Goal: Navigation & Orientation: Find specific page/section

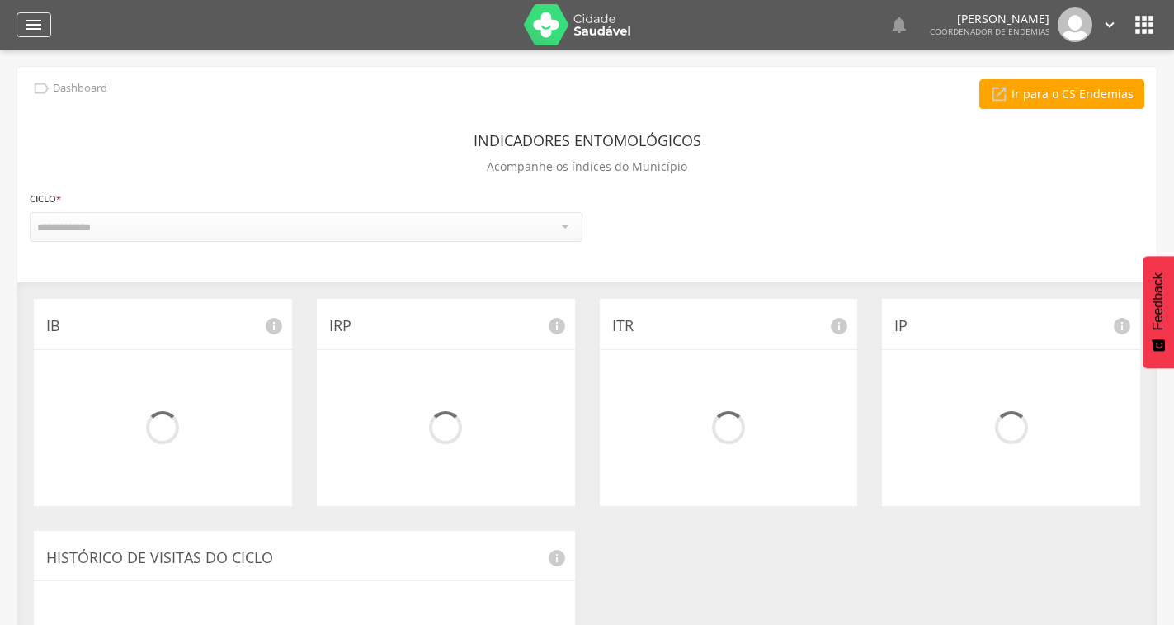
click at [31, 31] on icon "" at bounding box center [34, 25] width 20 height 20
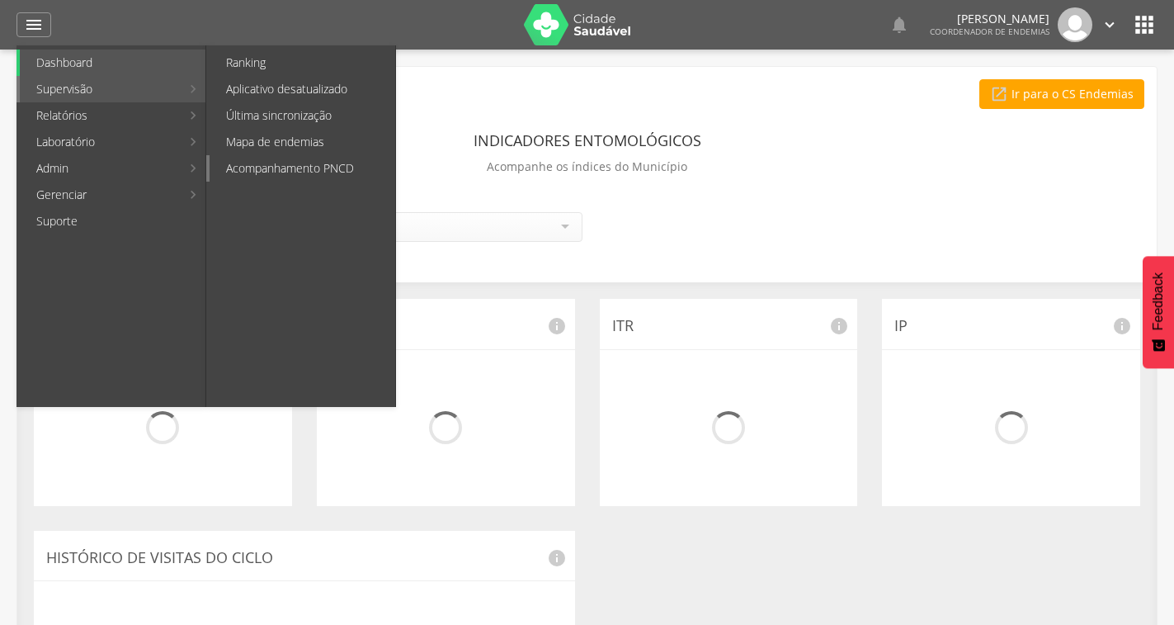
click at [276, 174] on link "Acompanhamento PNCD" at bounding box center [303, 168] width 186 height 26
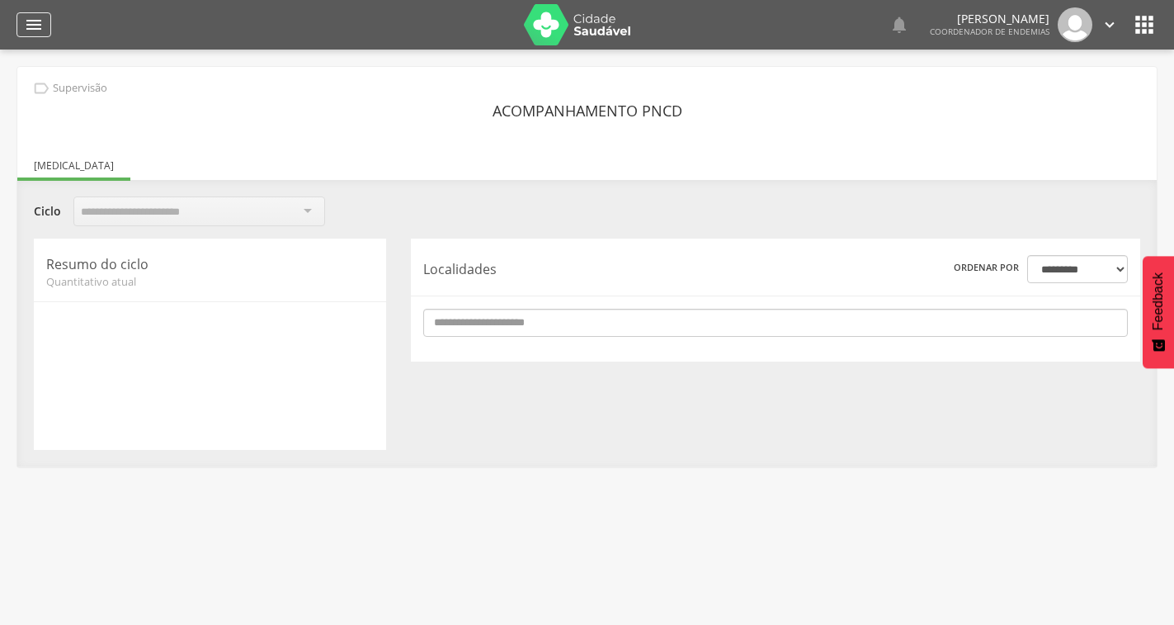
click at [35, 25] on icon "" at bounding box center [34, 25] width 20 height 20
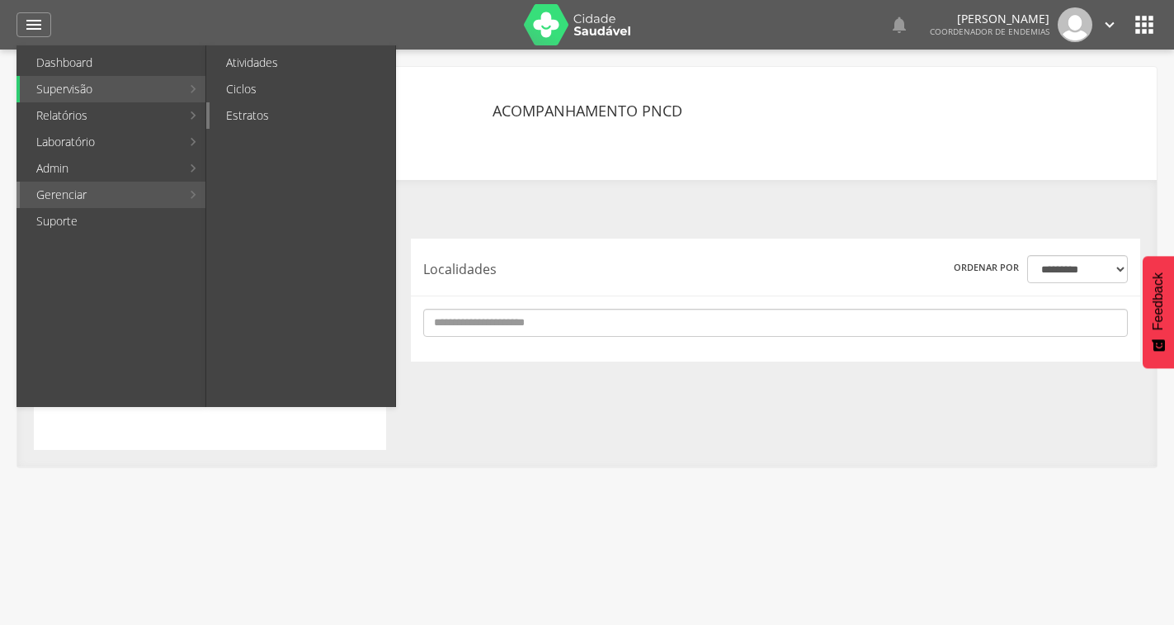
click at [291, 119] on link "Estratos" at bounding box center [303, 115] width 186 height 26
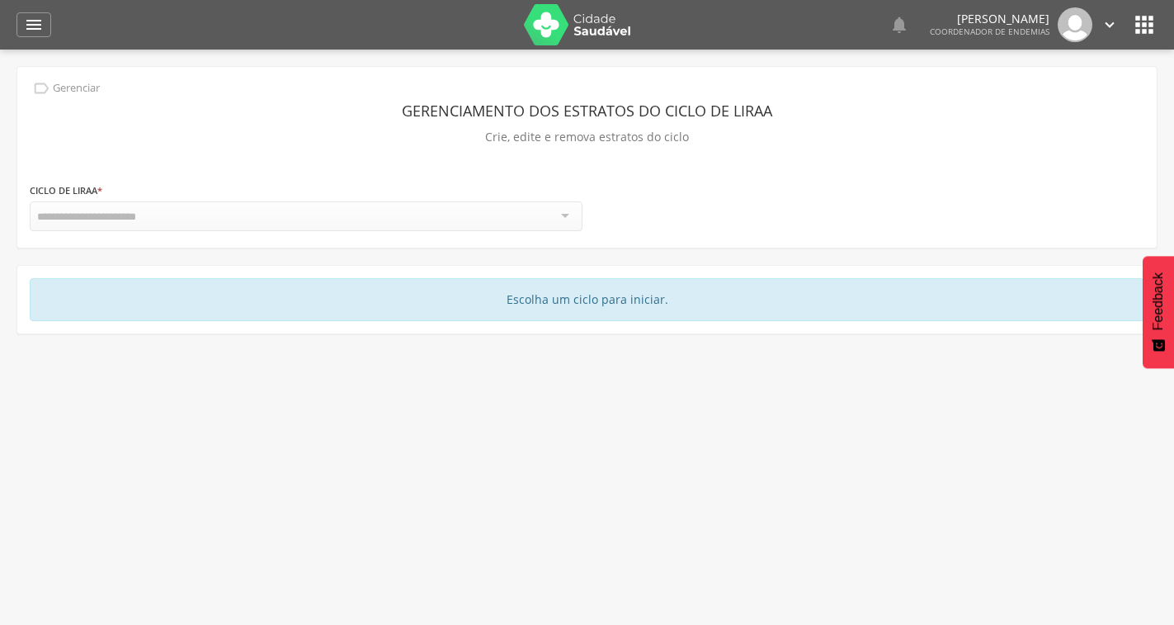
click at [485, 221] on div at bounding box center [306, 216] width 553 height 30
click at [573, 212] on div at bounding box center [306, 216] width 553 height 30
click at [27, 21] on icon "" at bounding box center [34, 25] width 20 height 20
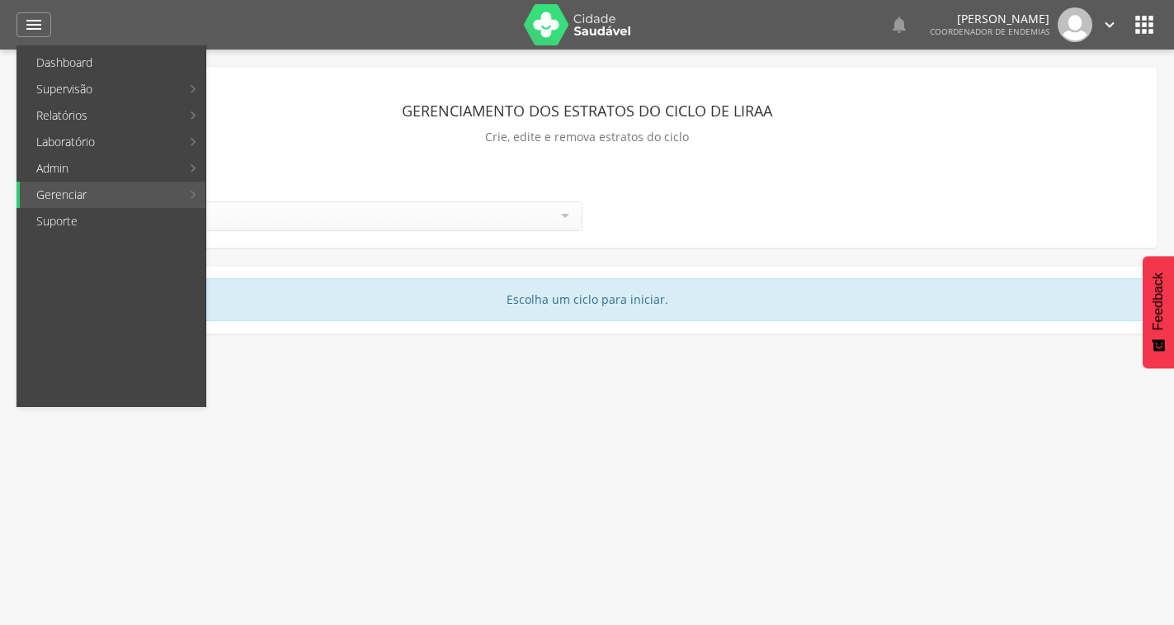
click at [257, 65] on link "Resumo do trabalho de campo" at bounding box center [321, 63] width 222 height 26
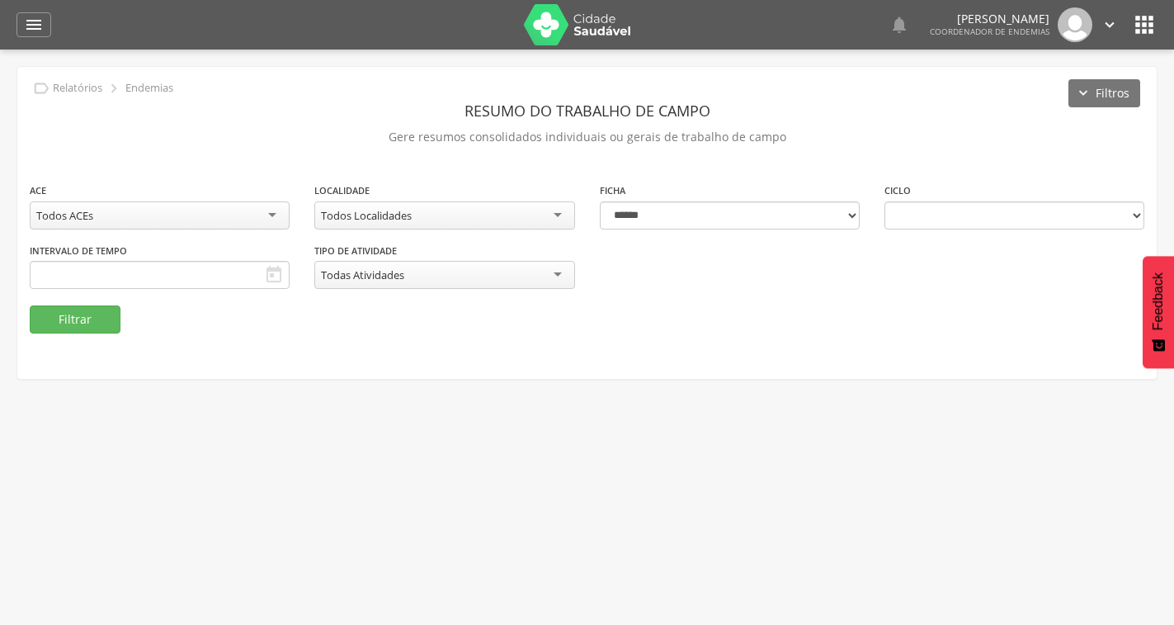
click at [192, 216] on div "Todos ACEs" at bounding box center [160, 215] width 260 height 28
click at [19, 26] on div "" at bounding box center [34, 24] width 35 height 25
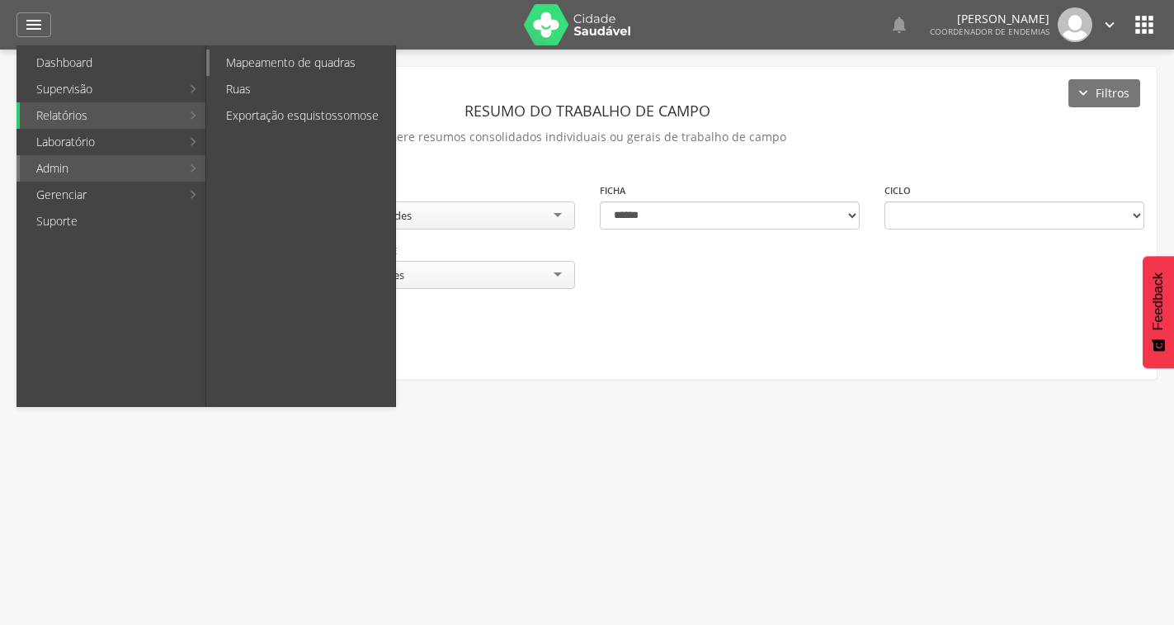
click at [296, 65] on link "Mapeamento de quadras" at bounding box center [303, 63] width 186 height 26
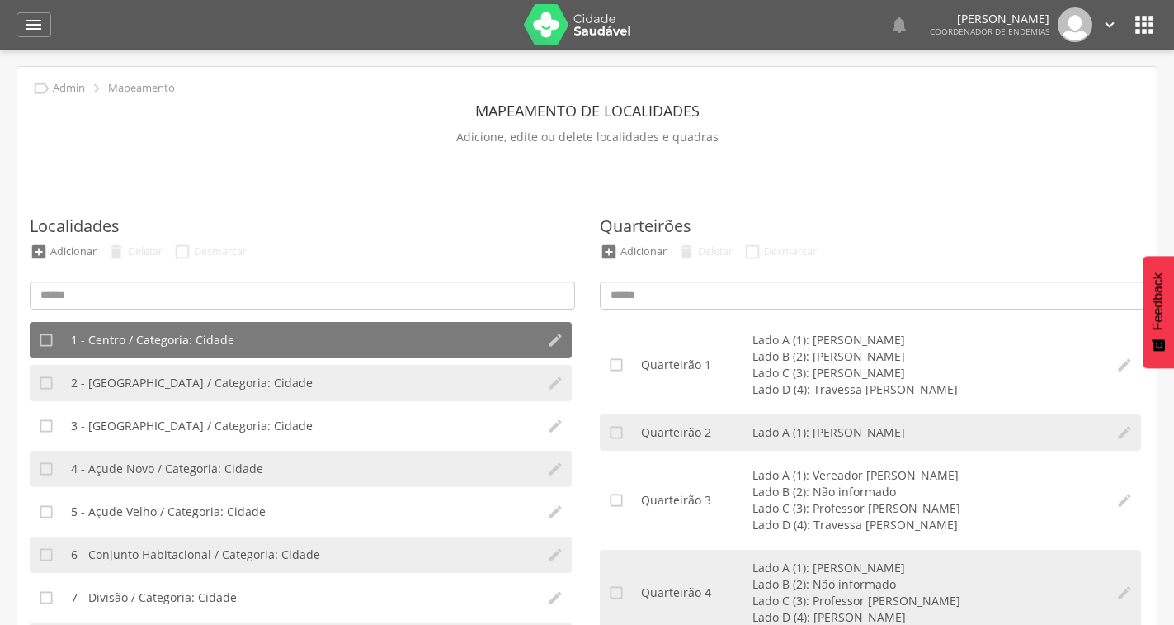
click at [1150, 26] on icon "" at bounding box center [1144, 25] width 26 height 26
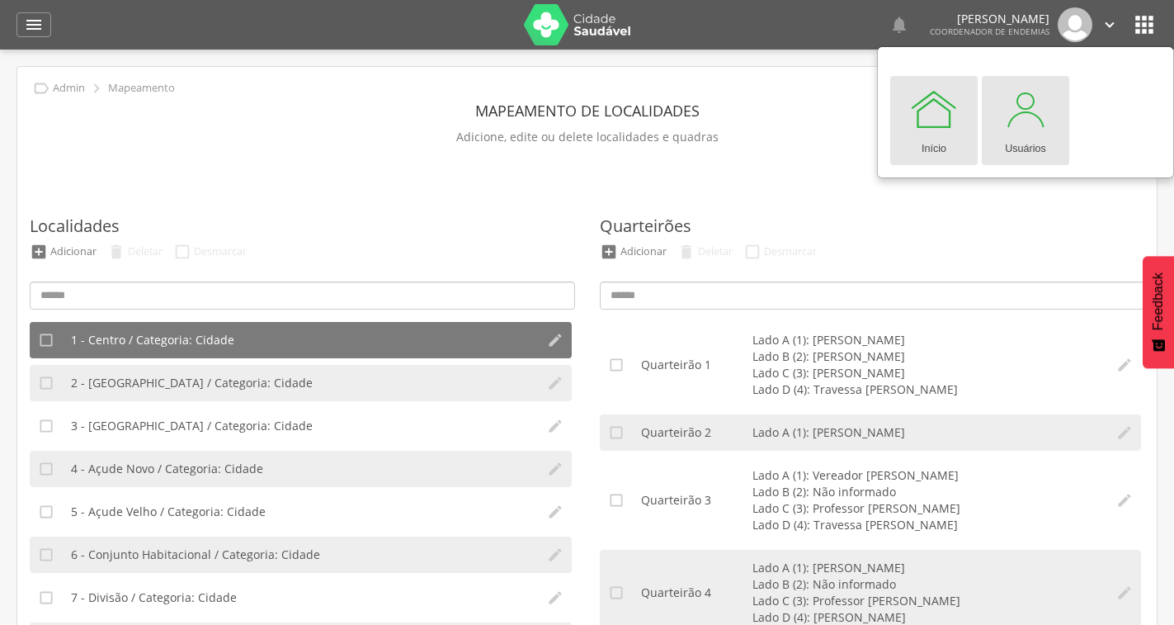
click at [1027, 135] on div "Usuários" at bounding box center [1025, 145] width 41 height 23
